Goal: Entertainment & Leisure: Consume media (video, audio)

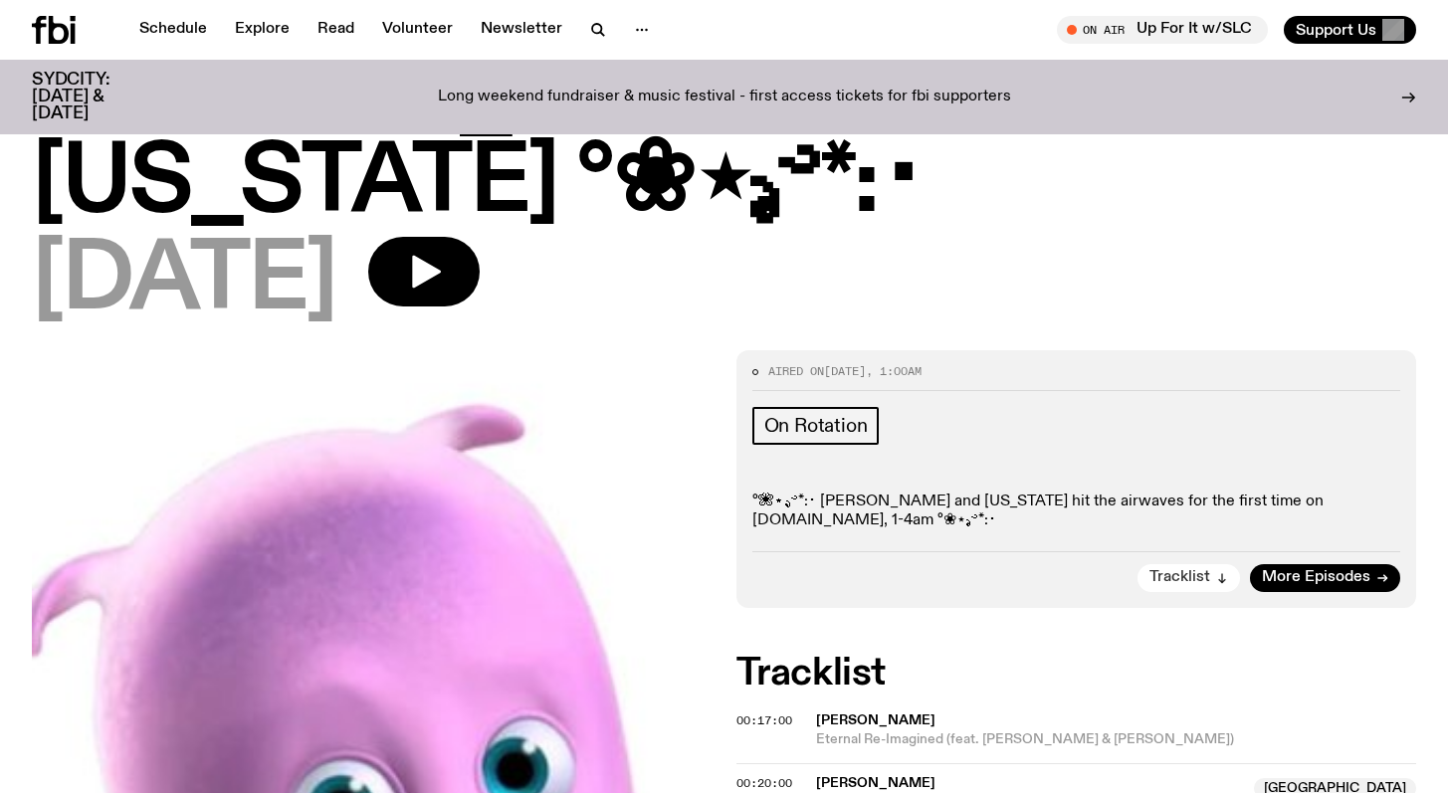
click at [1229, 564] on button "Tracklist" at bounding box center [1189, 578] width 103 height 28
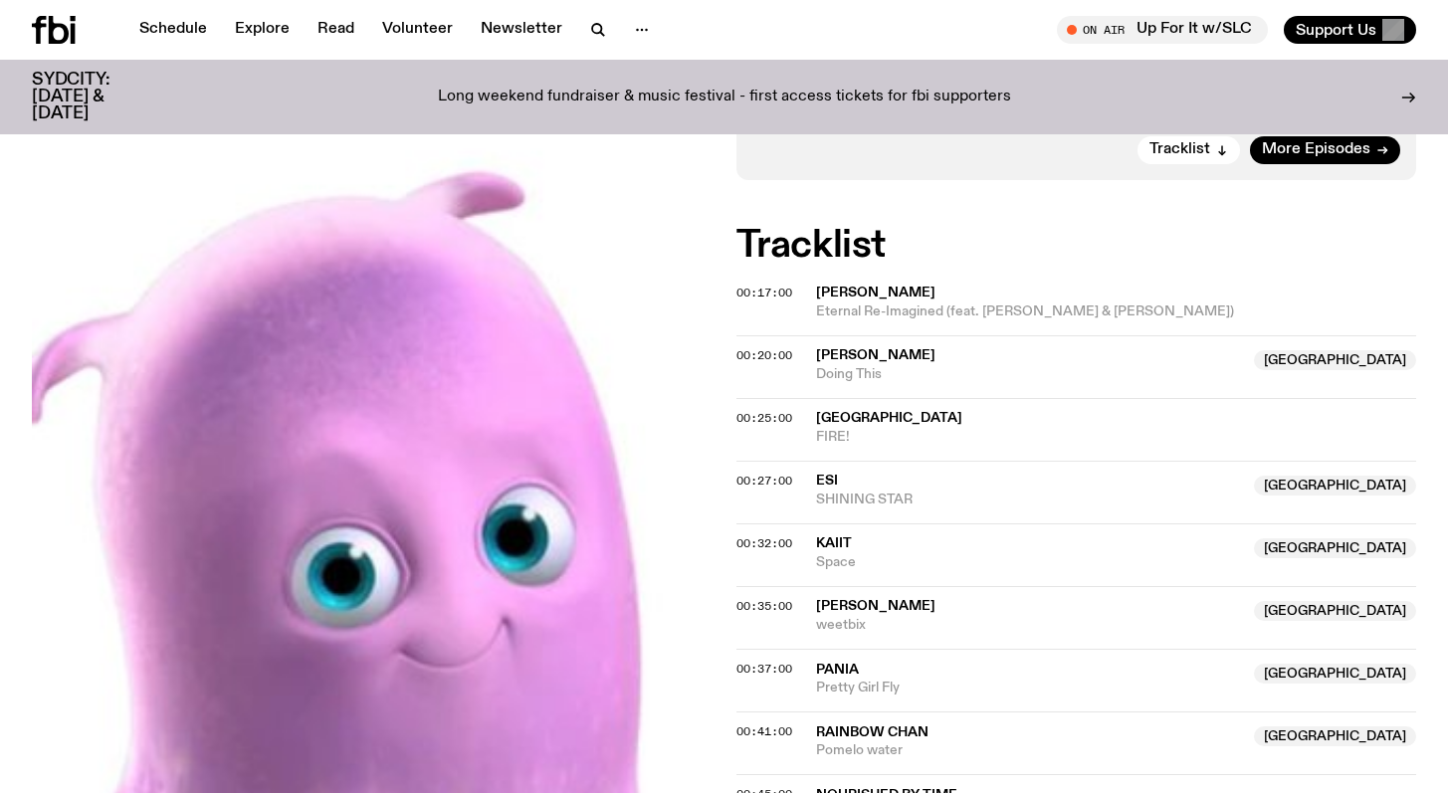
scroll to position [643, 0]
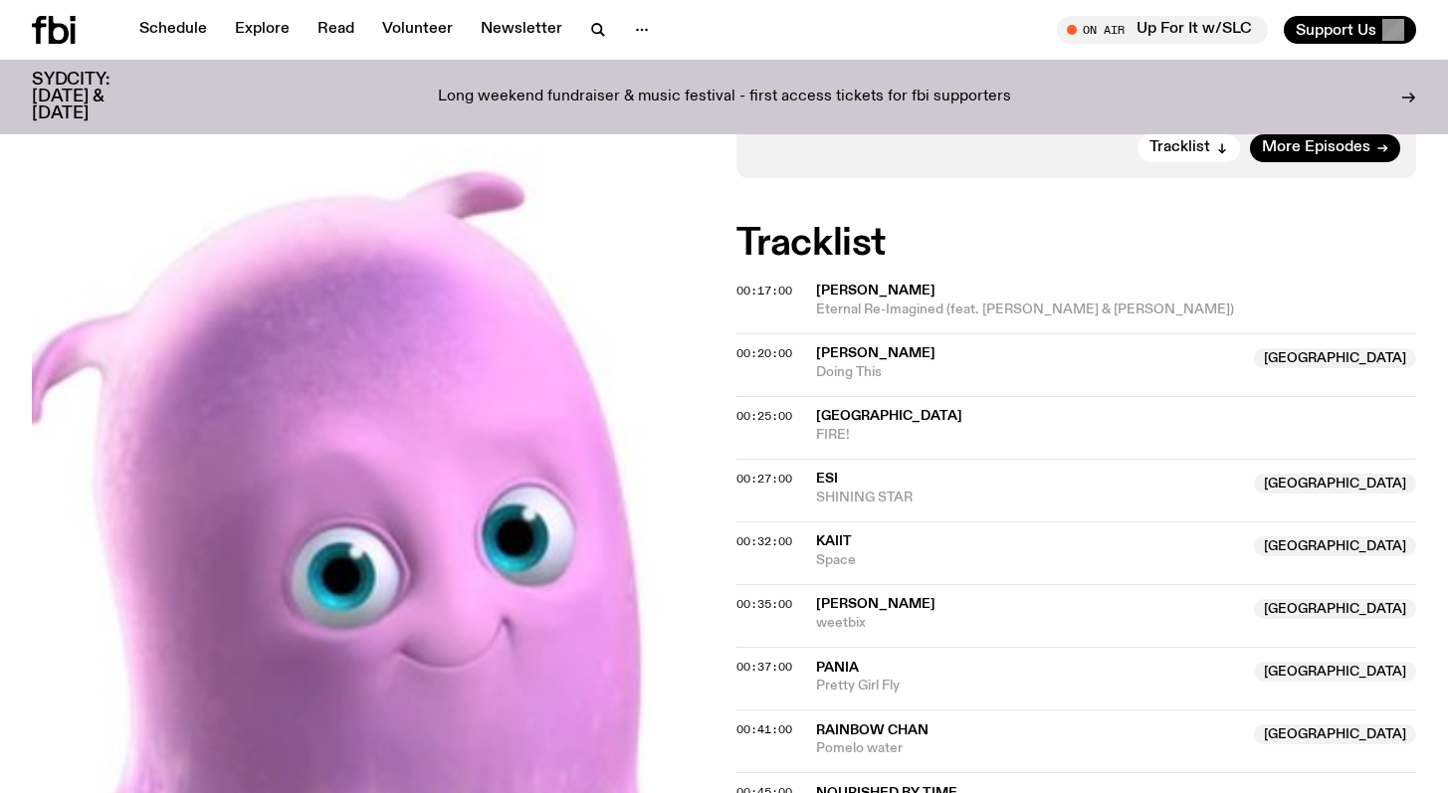
click at [749, 596] on span "00:35:00" at bounding box center [765, 604] width 56 height 16
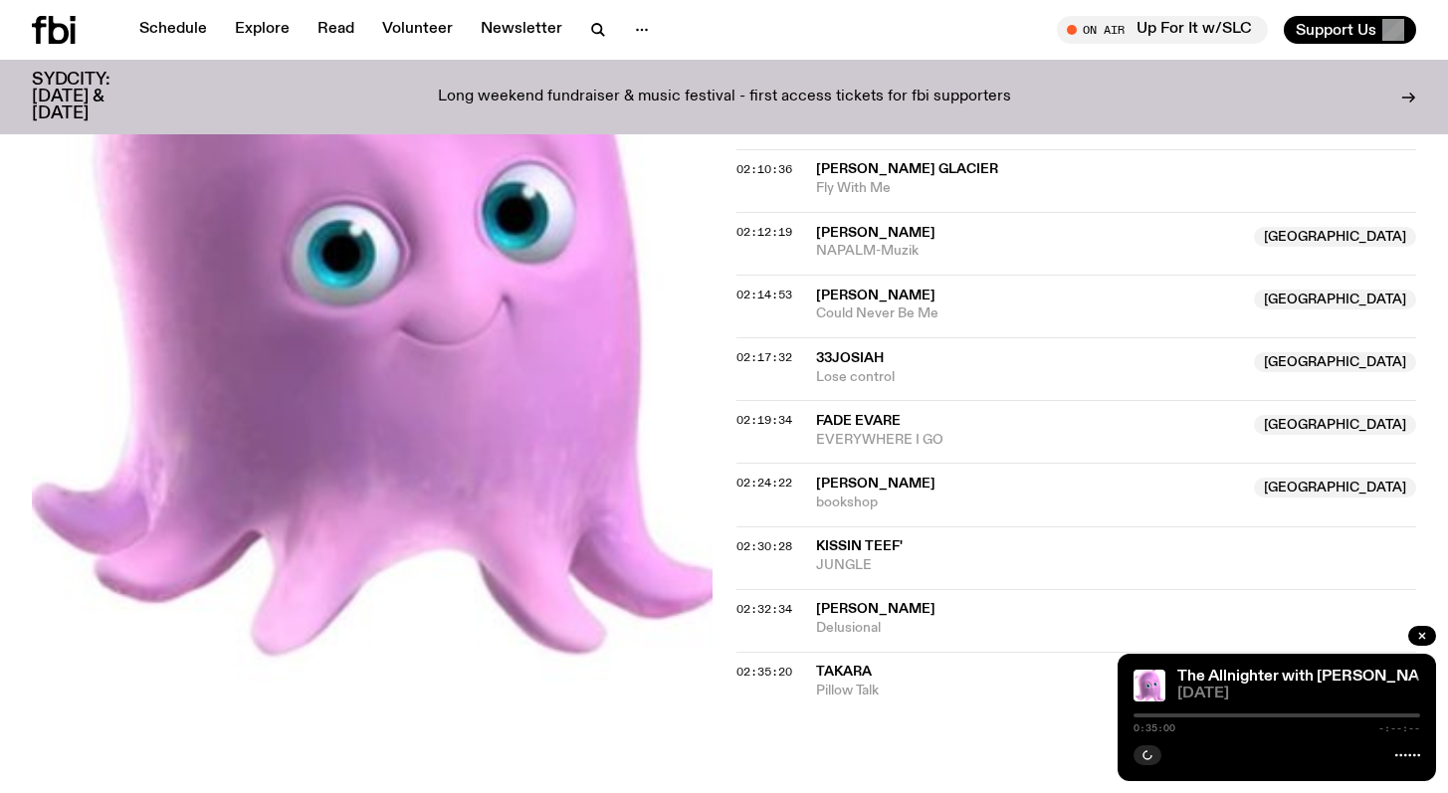
scroll to position [2398, 0]
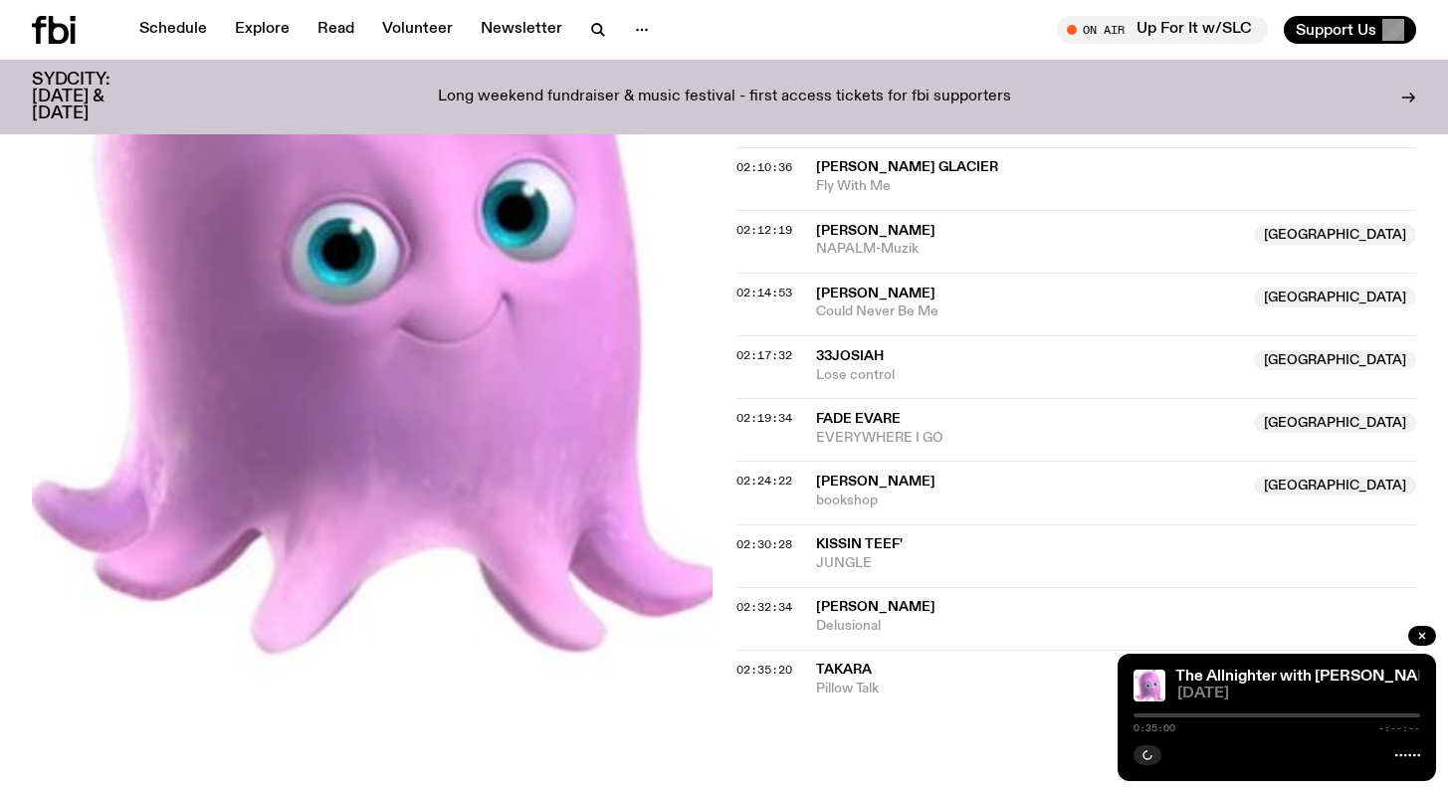
drag, startPoint x: 1224, startPoint y: 713, endPoint x: 1262, endPoint y: 713, distance: 37.8
click at [1262, 714] on div at bounding box center [1277, 716] width 287 height 4
drag, startPoint x: 1231, startPoint y: 712, endPoint x: 1306, endPoint y: 712, distance: 74.7
click at [1306, 712] on div "0:35:00 -:--:--" at bounding box center [1277, 722] width 287 height 24
drag, startPoint x: 1264, startPoint y: 718, endPoint x: 1277, endPoint y: 718, distance: 12.9
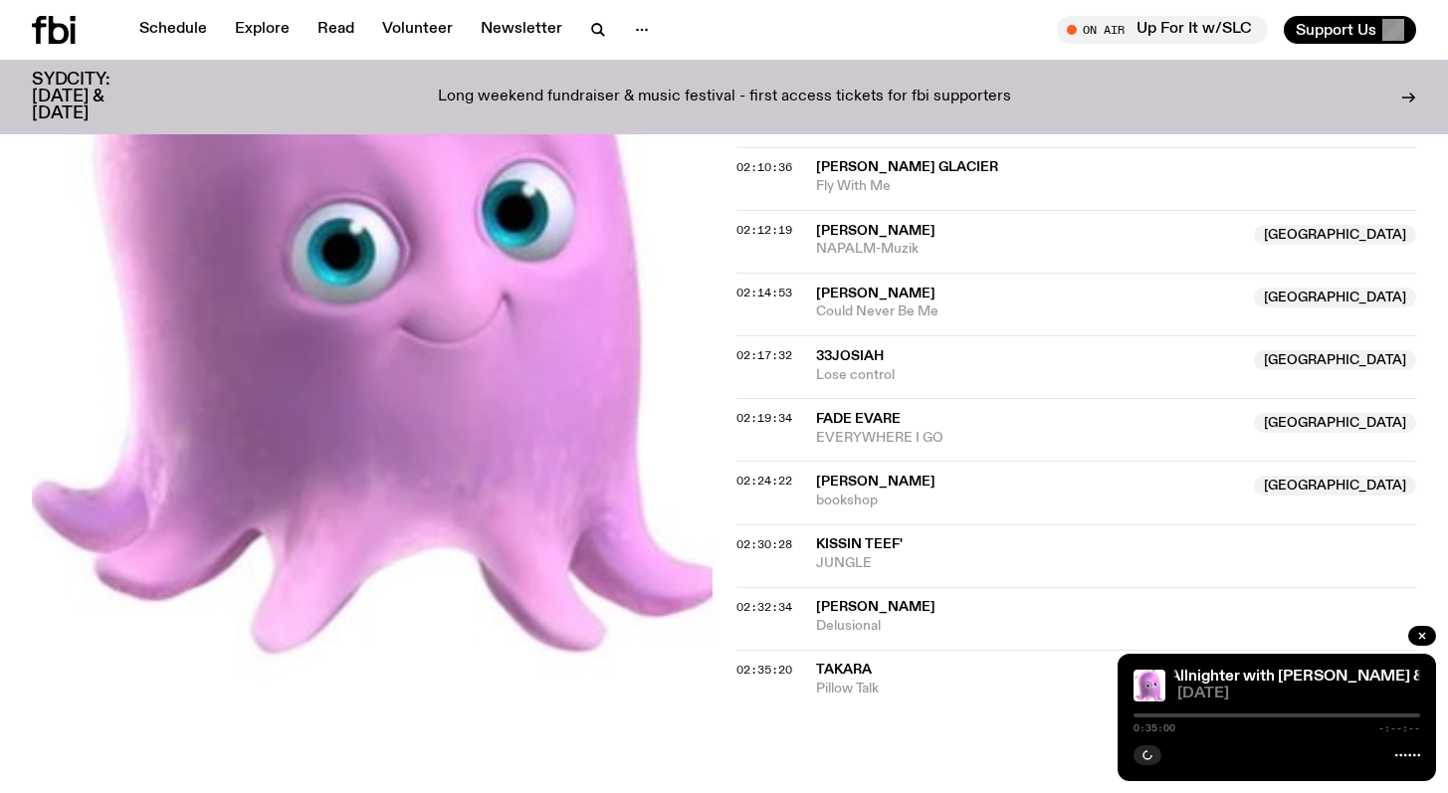
click at [1277, 718] on div "0:35:00 -:--:--" at bounding box center [1277, 722] width 287 height 24
drag, startPoint x: 1275, startPoint y: 717, endPoint x: 1333, endPoint y: 717, distance: 57.7
click at [1333, 717] on div at bounding box center [1277, 716] width 287 height 4
click at [1412, 761] on icon at bounding box center [1408, 756] width 25 height 16
click at [1407, 748] on icon at bounding box center [1408, 756] width 25 height 16
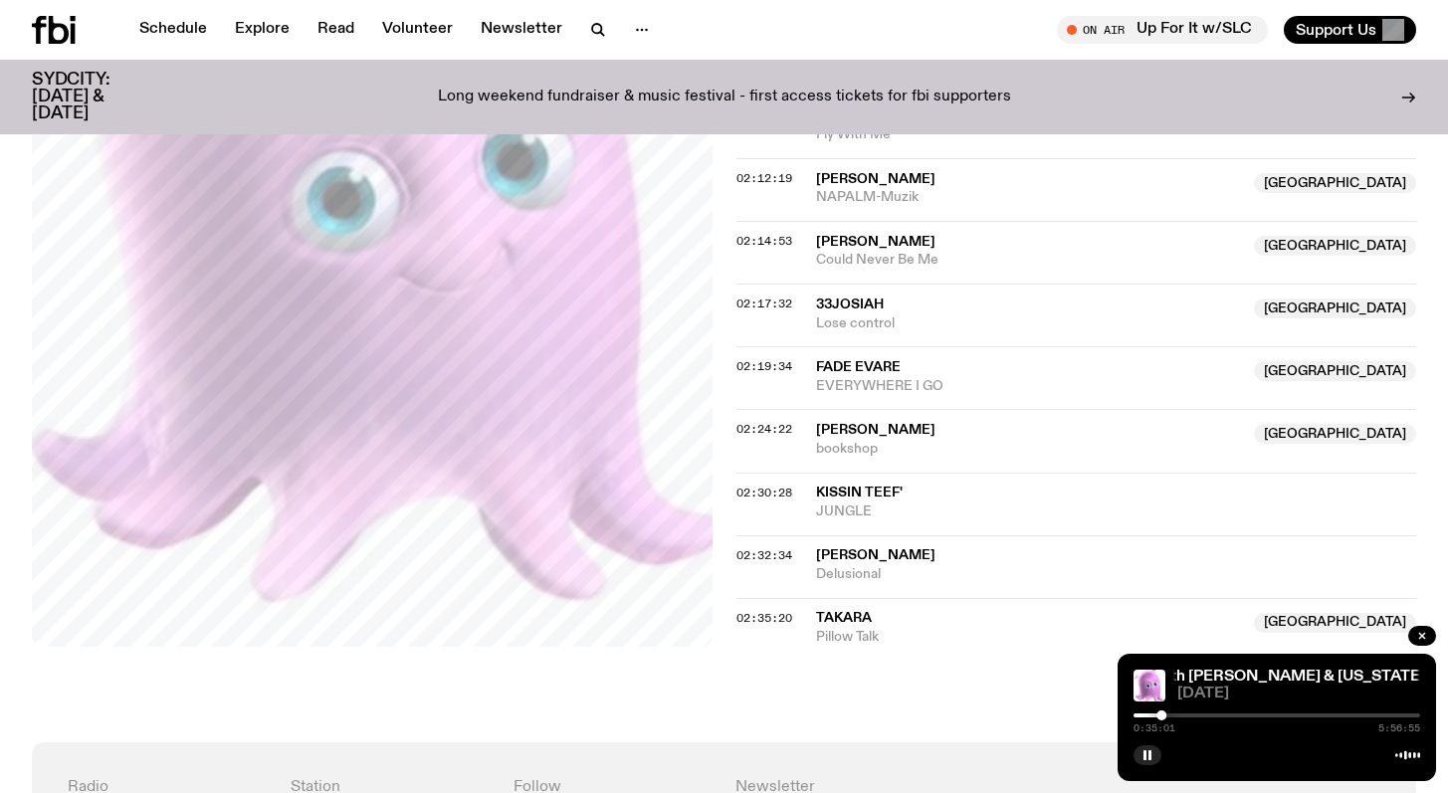
scroll to position [2462, 0]
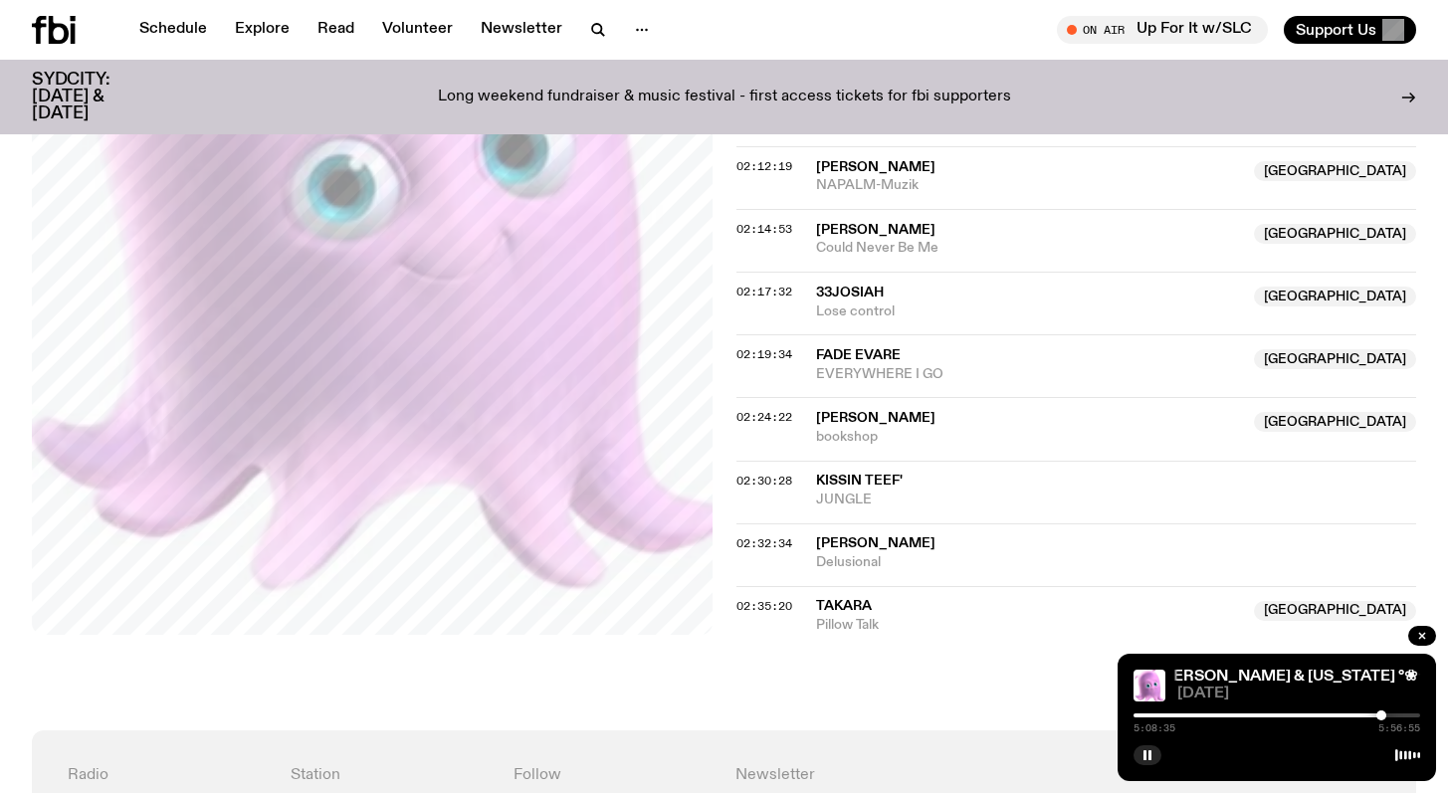
drag, startPoint x: 1165, startPoint y: 714, endPoint x: 1384, endPoint y: 727, distance: 219.4
click at [1384, 727] on div "5:08:35 5:56:55" at bounding box center [1277, 722] width 287 height 24
click at [1390, 719] on div "5:11:04 5:56:55" at bounding box center [1277, 722] width 287 height 24
click at [1393, 717] on div at bounding box center [1392, 716] width 10 height 10
drag, startPoint x: 1393, startPoint y: 717, endPoint x: 1407, endPoint y: 718, distance: 14.0
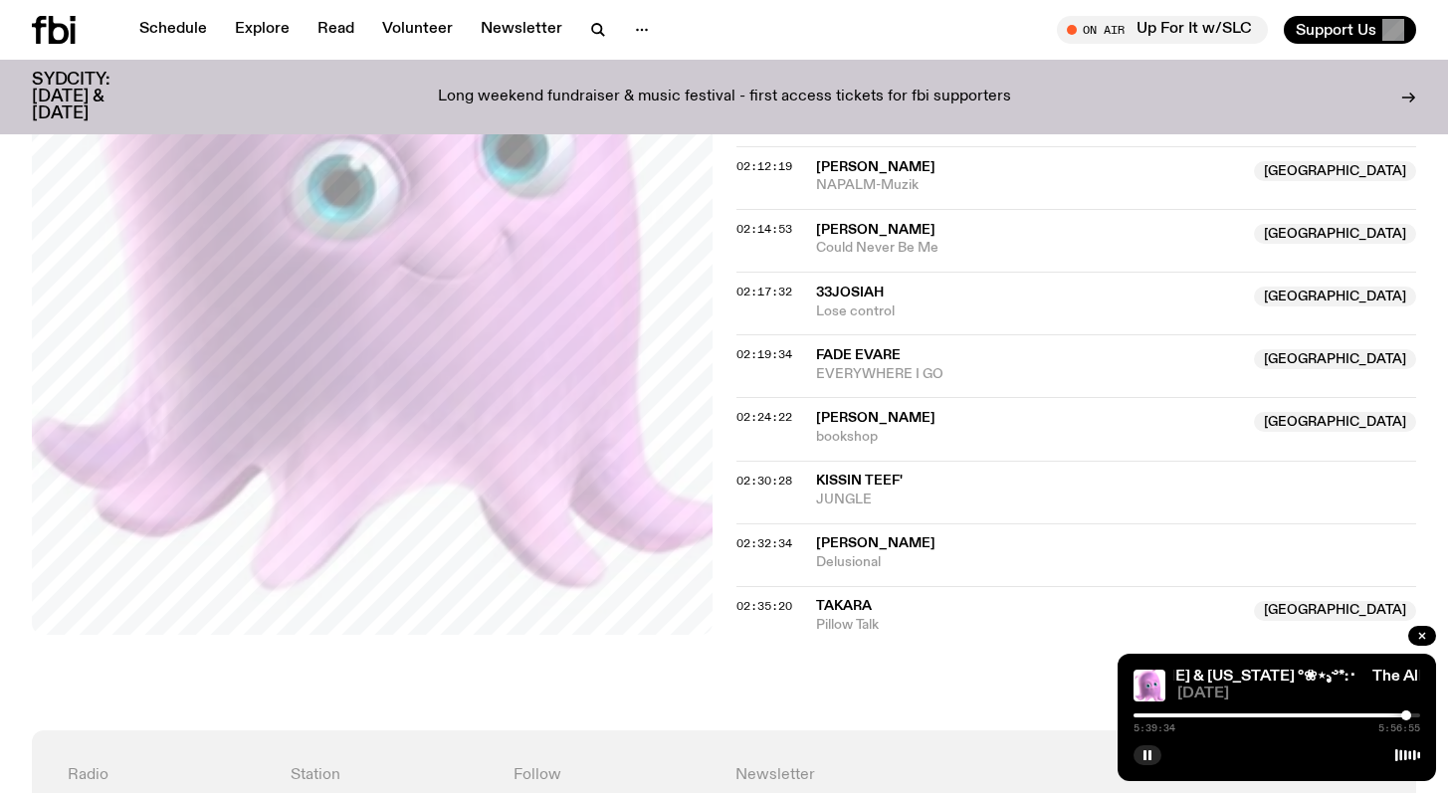
click at [1407, 718] on div at bounding box center [1407, 716] width 10 height 10
click at [1416, 718] on div at bounding box center [1416, 716] width 10 height 10
click at [1419, 717] on div at bounding box center [1419, 716] width 10 height 10
click at [1417, 716] on div at bounding box center [1417, 716] width 10 height 10
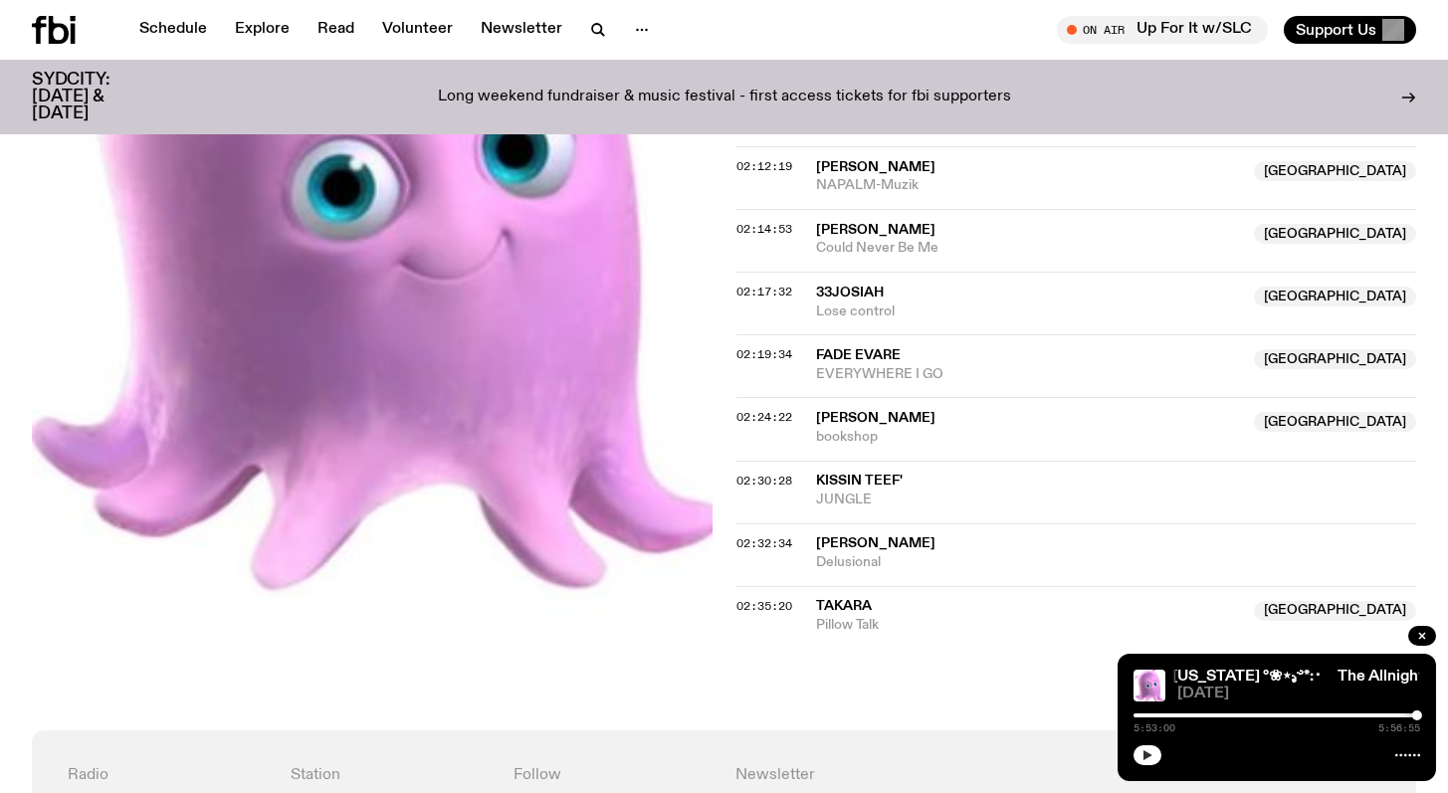
click at [1150, 754] on icon "button" at bounding box center [1148, 756] width 9 height 10
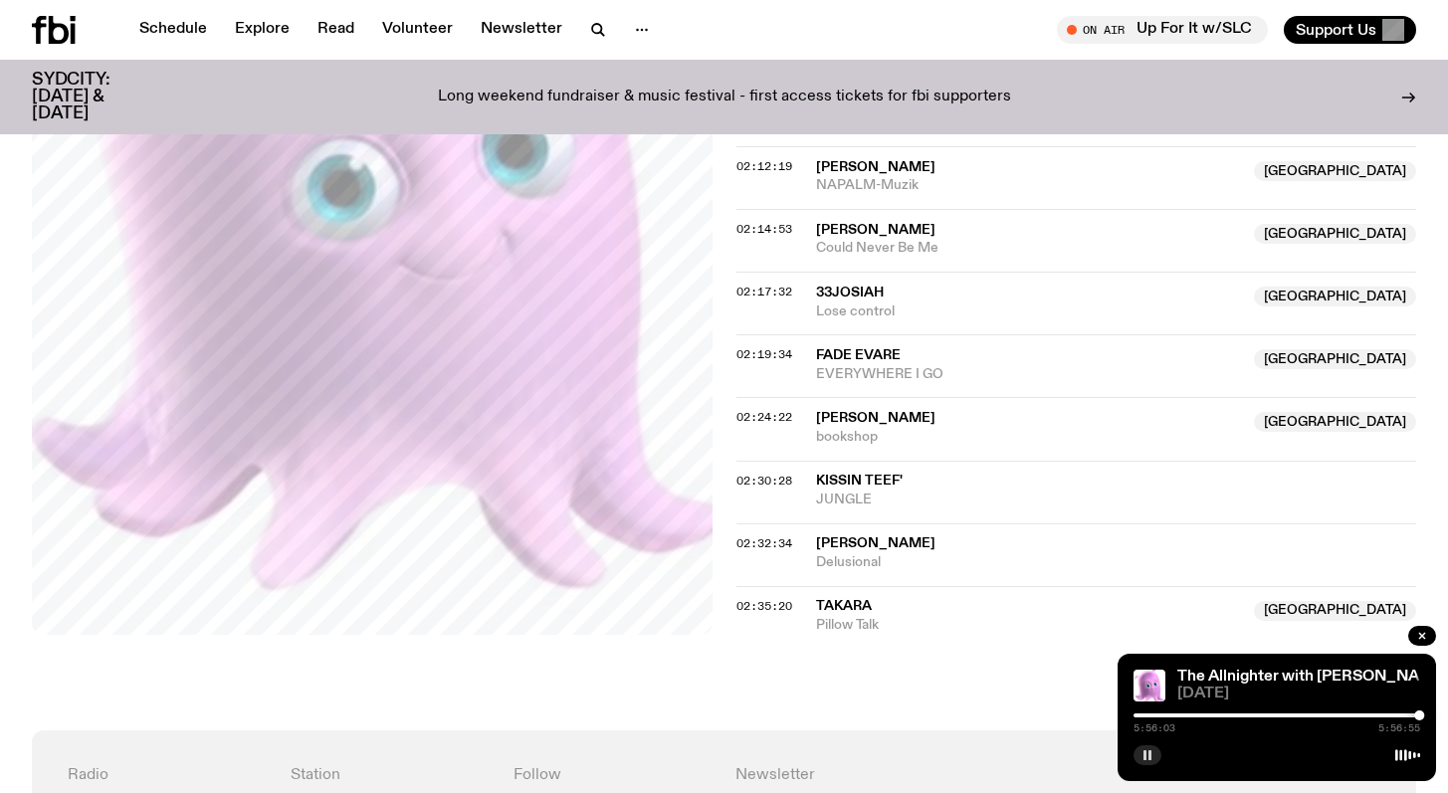
click at [1148, 762] on button "button" at bounding box center [1148, 756] width 28 height 20
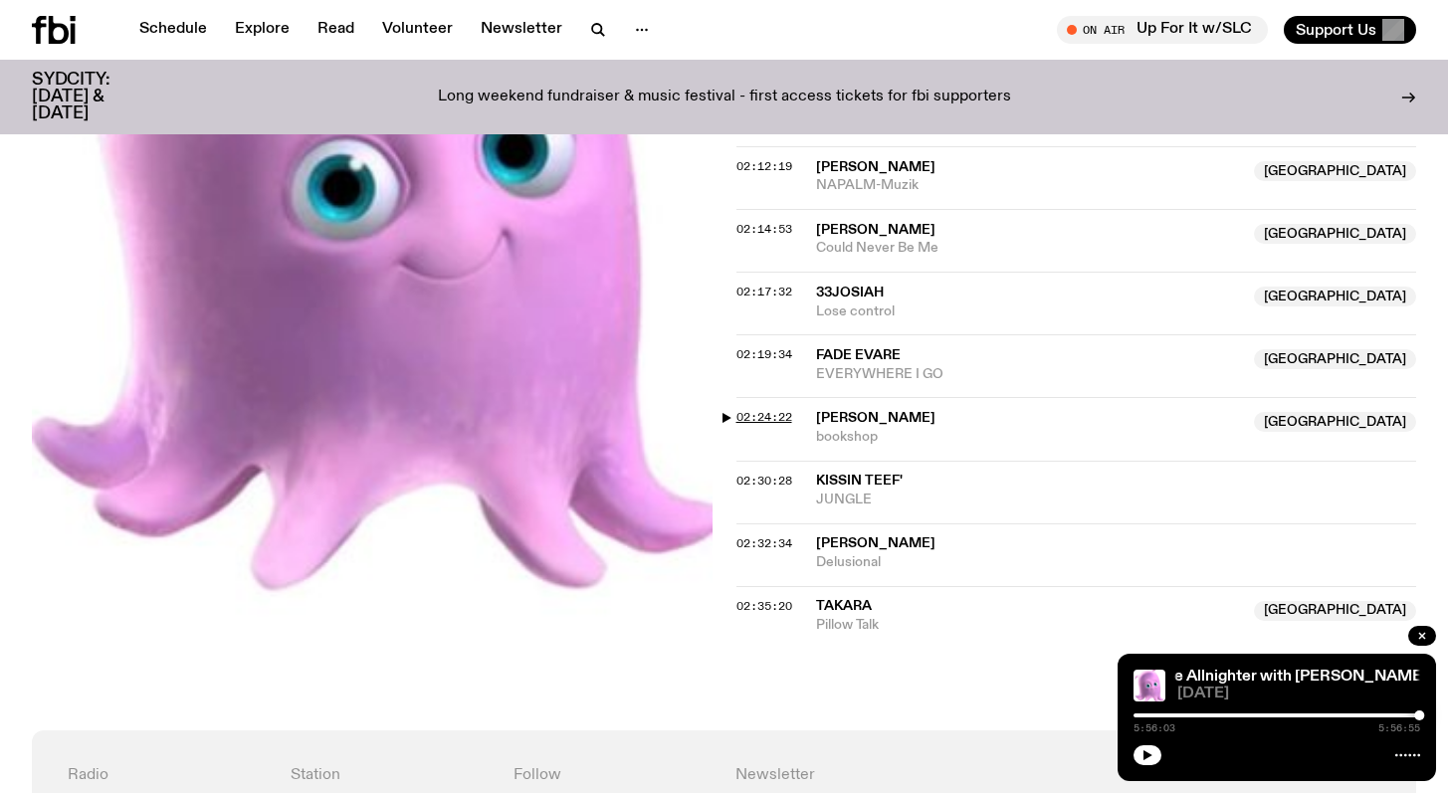
click at [765, 409] on span "02:24:22" at bounding box center [765, 417] width 56 height 16
click at [765, 473] on span "02:30:28" at bounding box center [765, 481] width 56 height 16
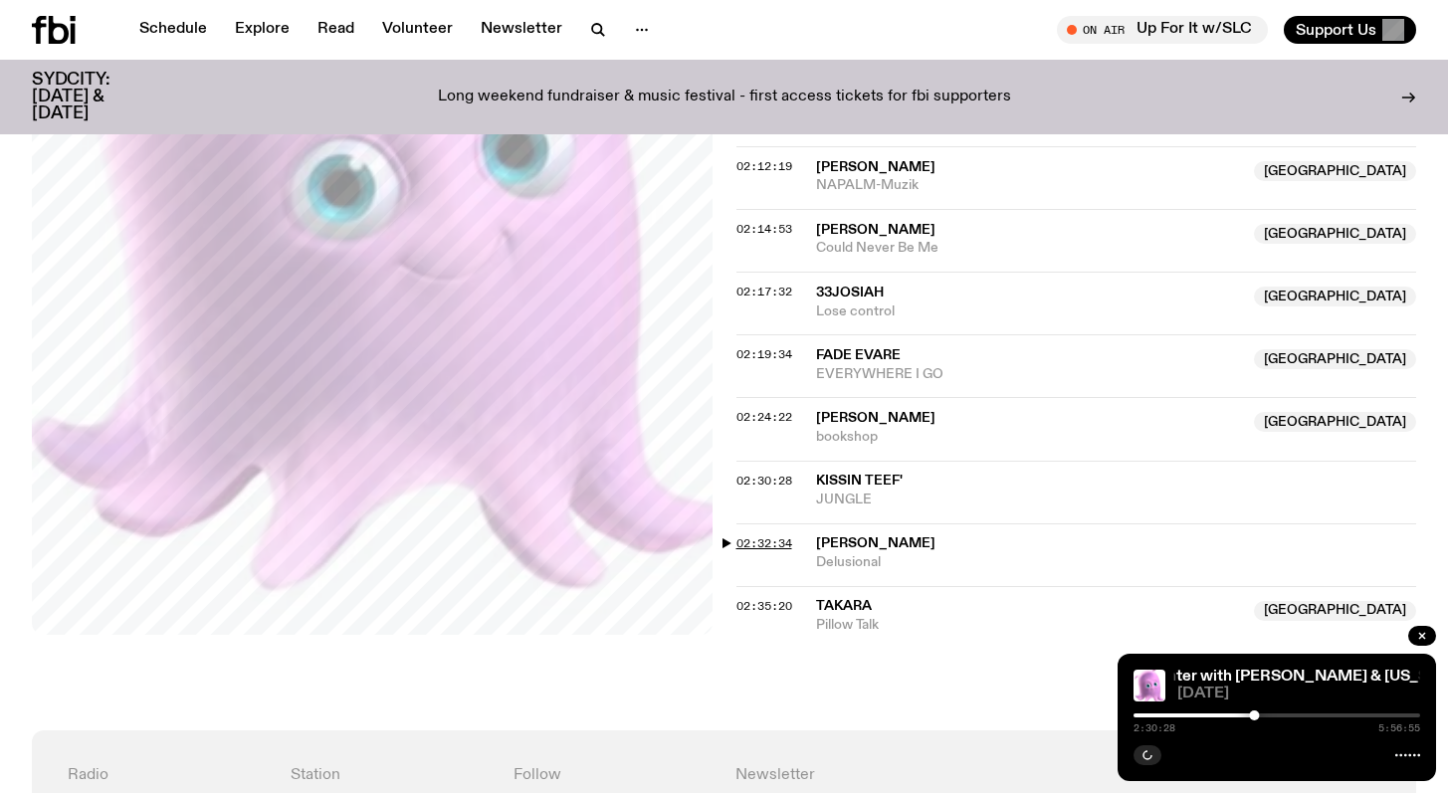
click at [768, 536] on span "02:32:34" at bounding box center [765, 544] width 56 height 16
click at [763, 598] on span "02:35:20" at bounding box center [765, 606] width 56 height 16
click at [773, 536] on span "02:32:34" at bounding box center [765, 544] width 56 height 16
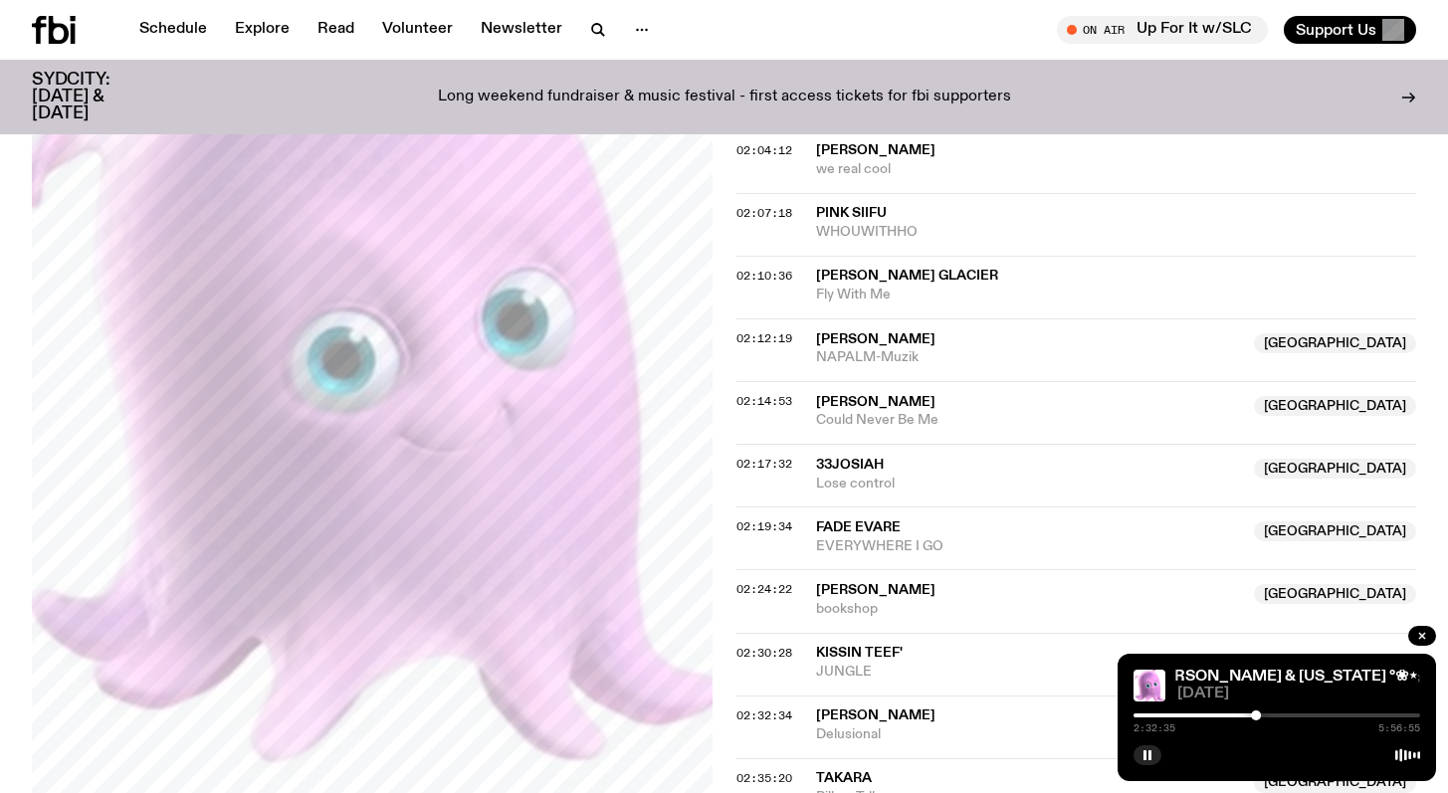
scroll to position [2289, 0]
click at [1258, 717] on div at bounding box center [1258, 716] width 10 height 10
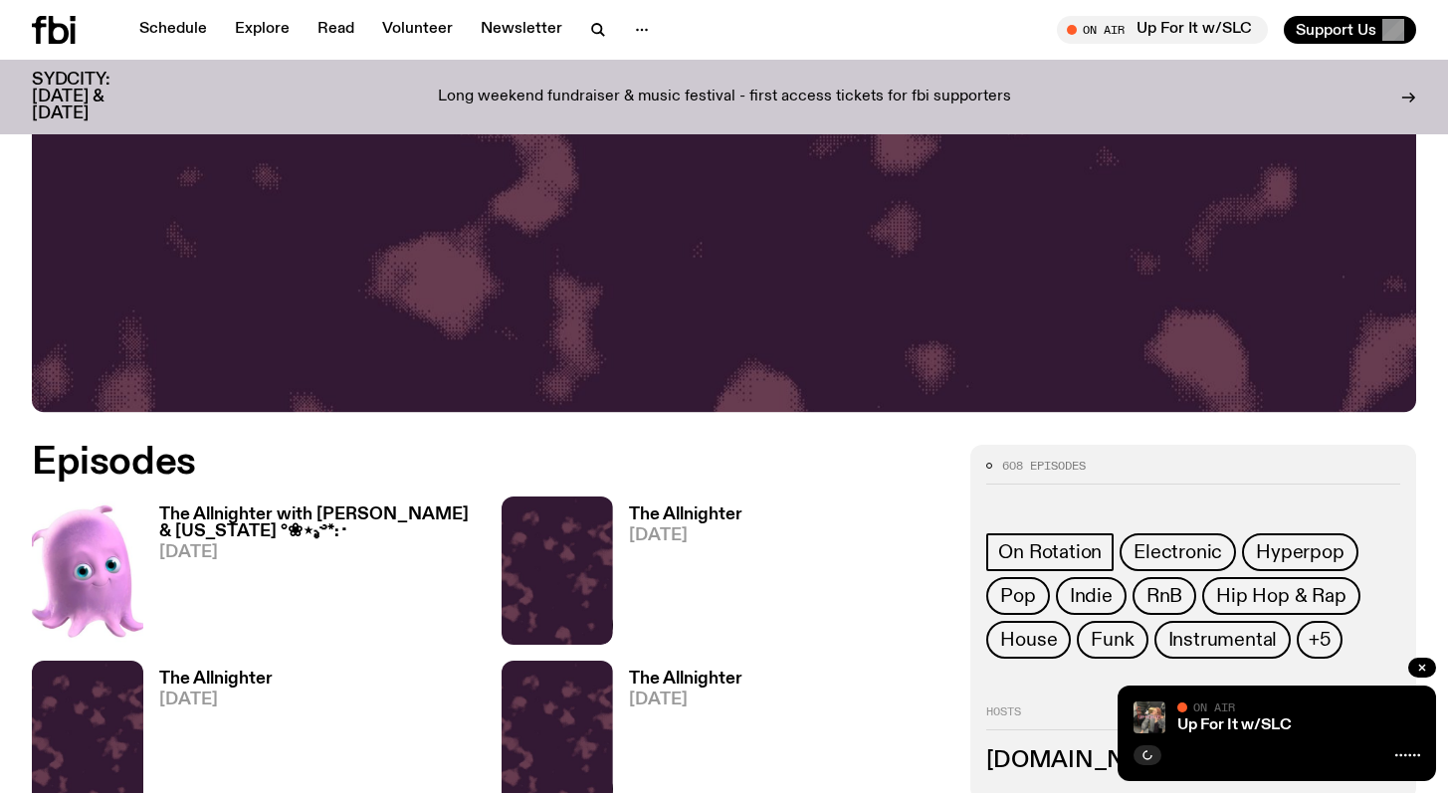
scroll to position [663, 0]
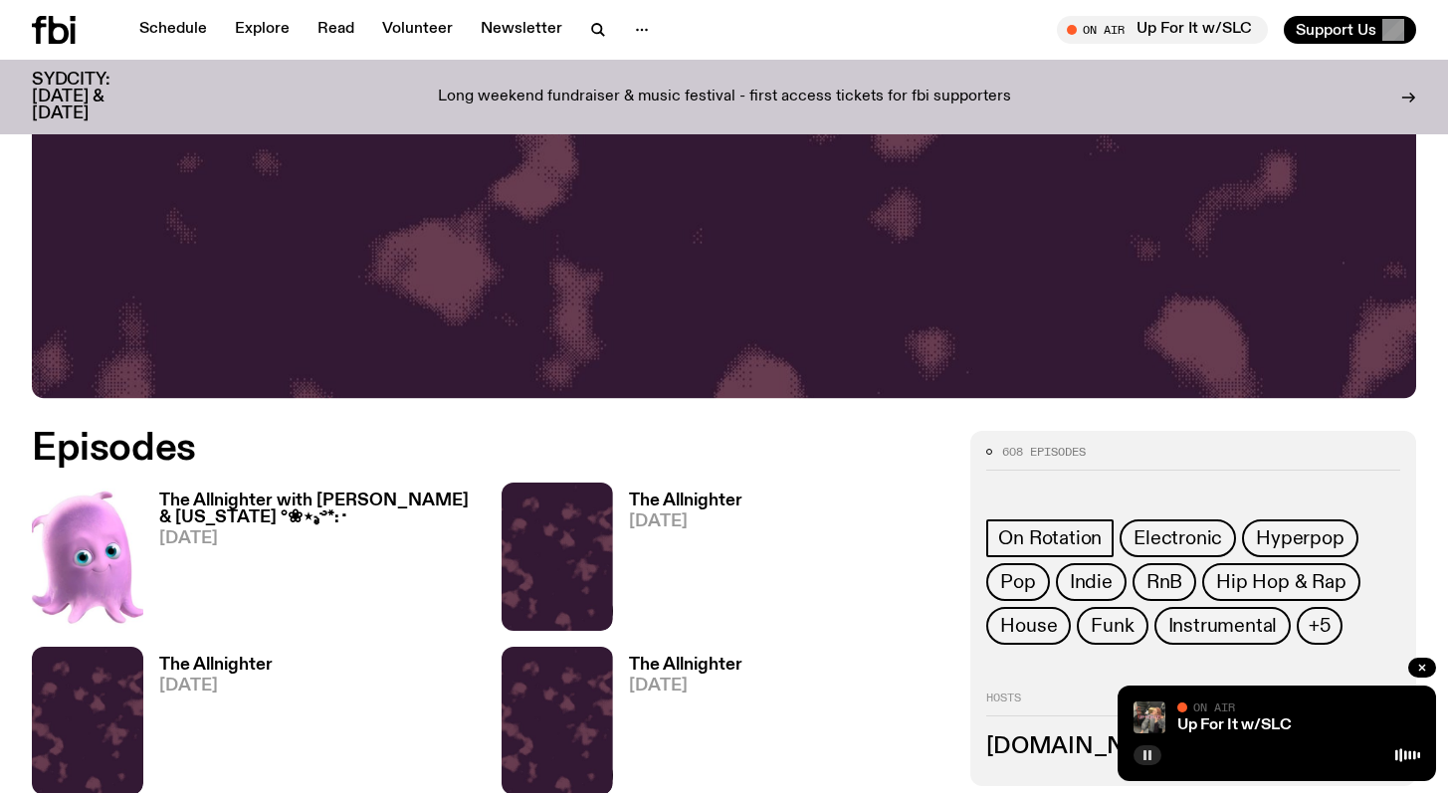
click at [1146, 749] on button "button" at bounding box center [1148, 756] width 28 height 20
click at [1122, 29] on span "Tune in live" at bounding box center [1168, 29] width 179 height 15
click at [1145, 758] on icon "button" at bounding box center [1148, 756] width 9 height 10
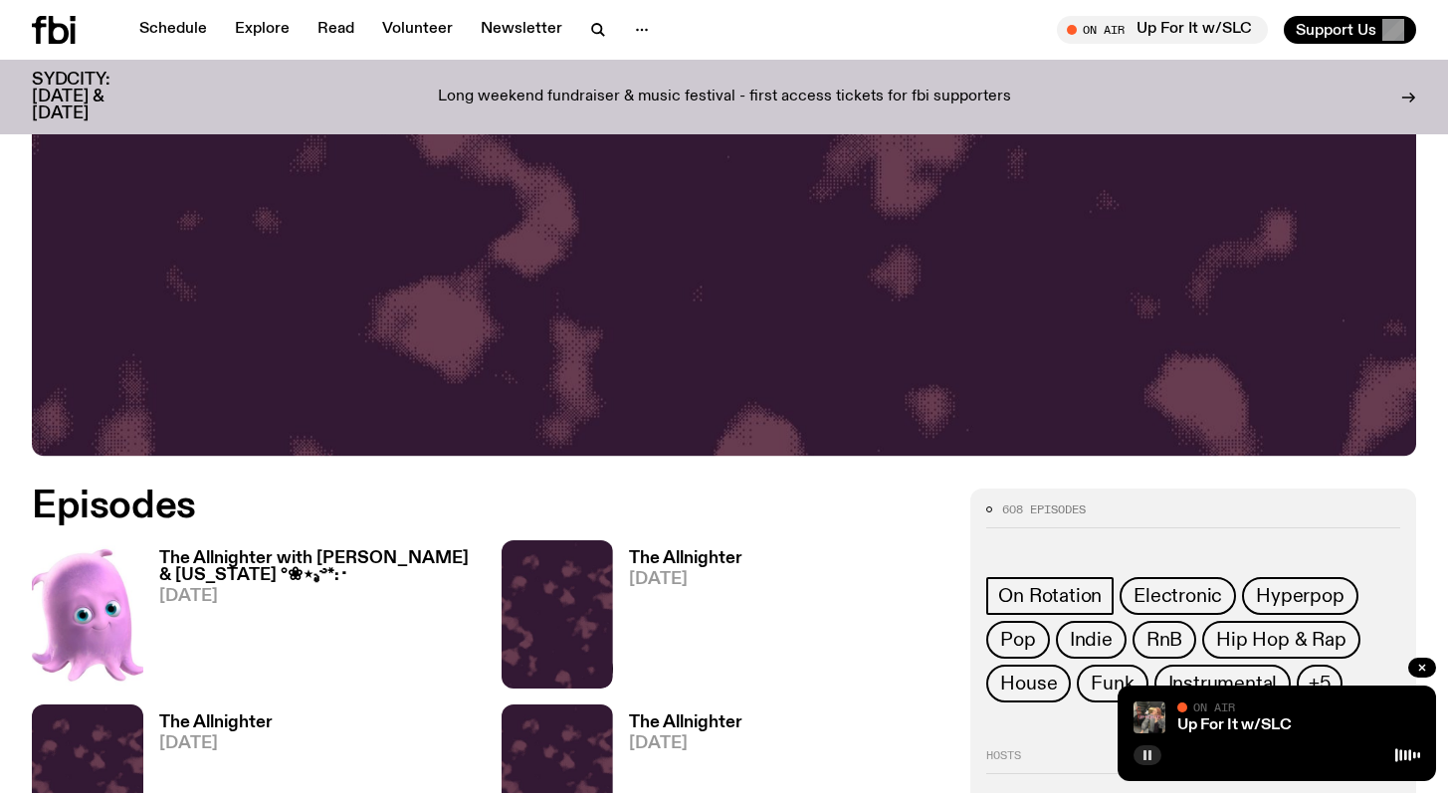
scroll to position [681, 0]
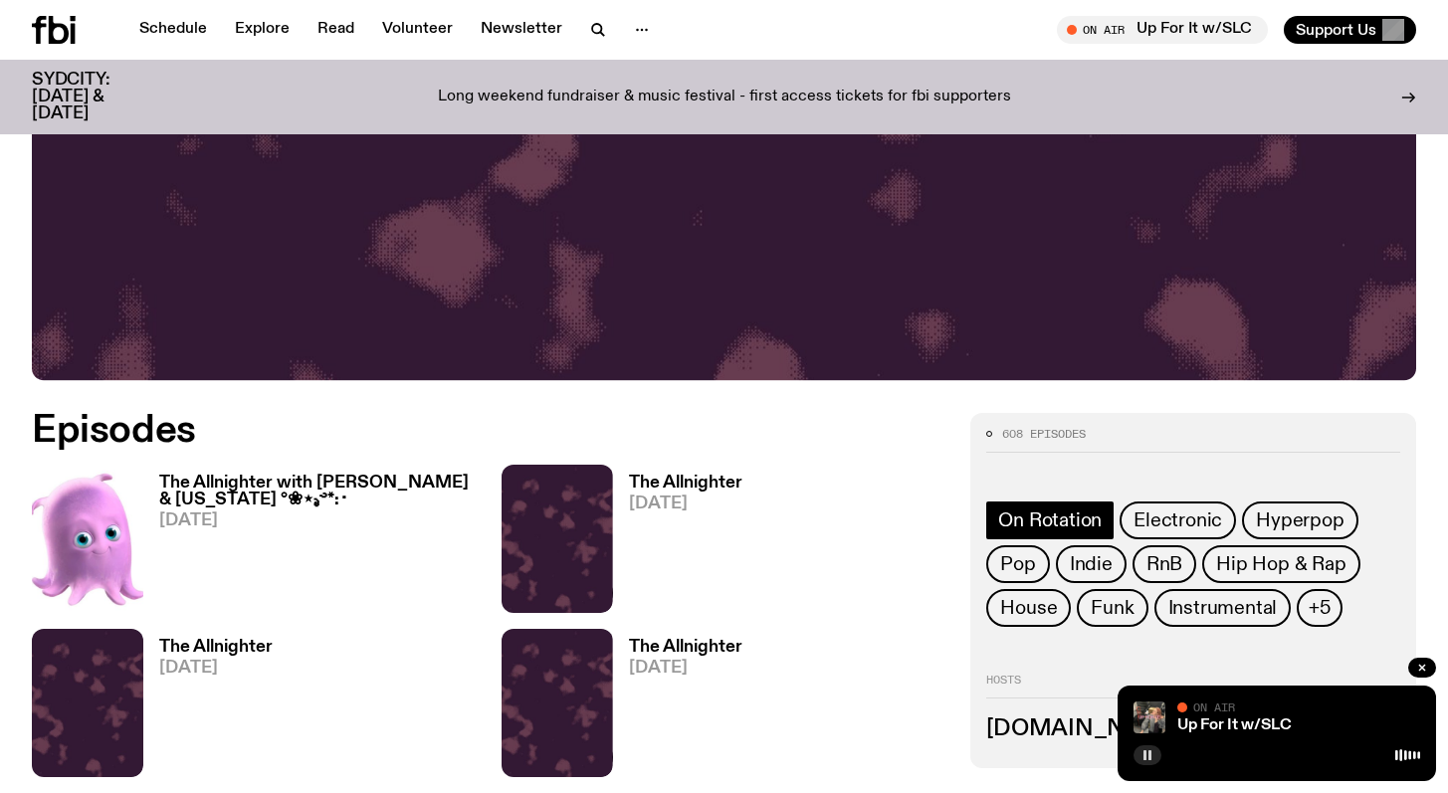
click at [1068, 520] on span "On Rotation" at bounding box center [1050, 521] width 104 height 22
